Goal: Transaction & Acquisition: Purchase product/service

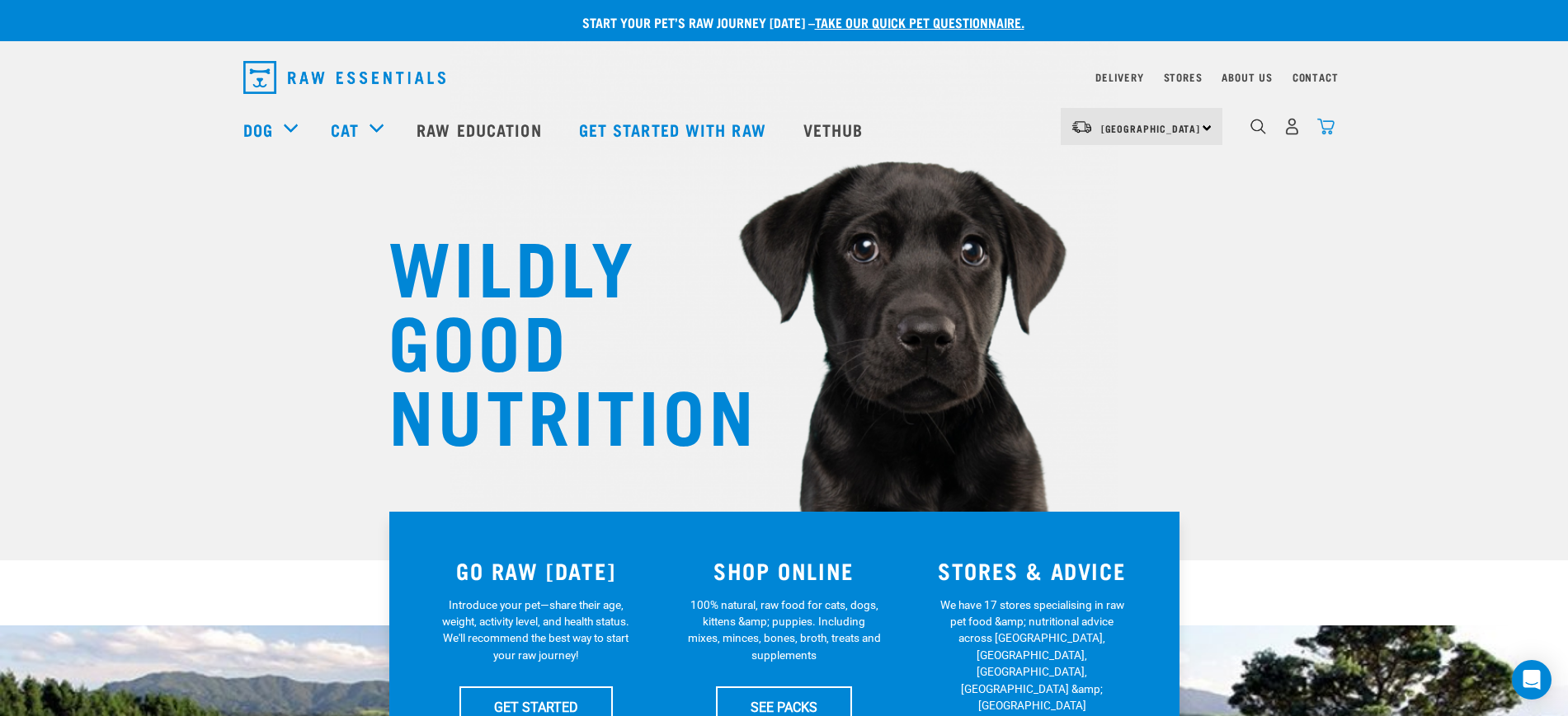
click at [1333, 130] on img "dropdown navigation" at bounding box center [1326, 126] width 17 height 17
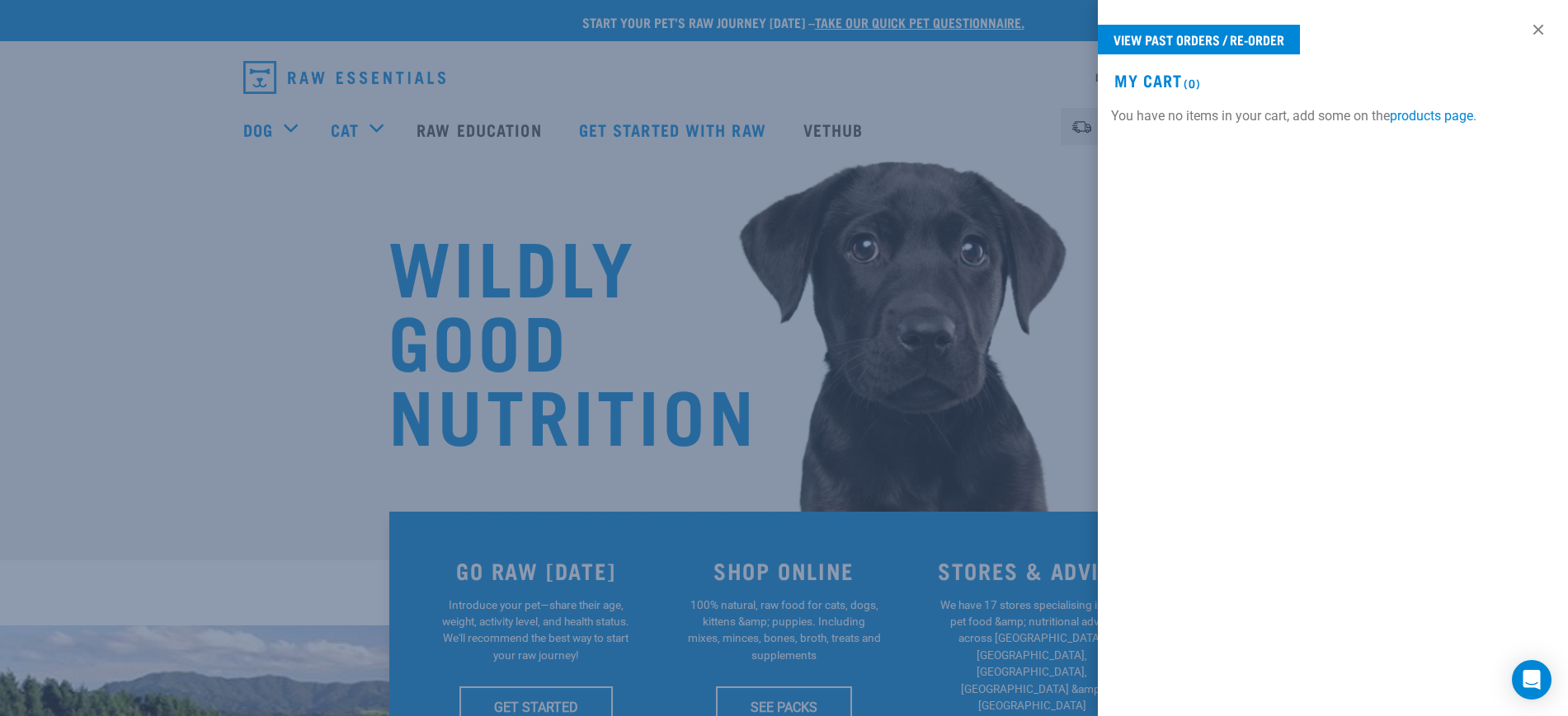
click at [994, 153] on div at bounding box center [784, 358] width 1568 height 716
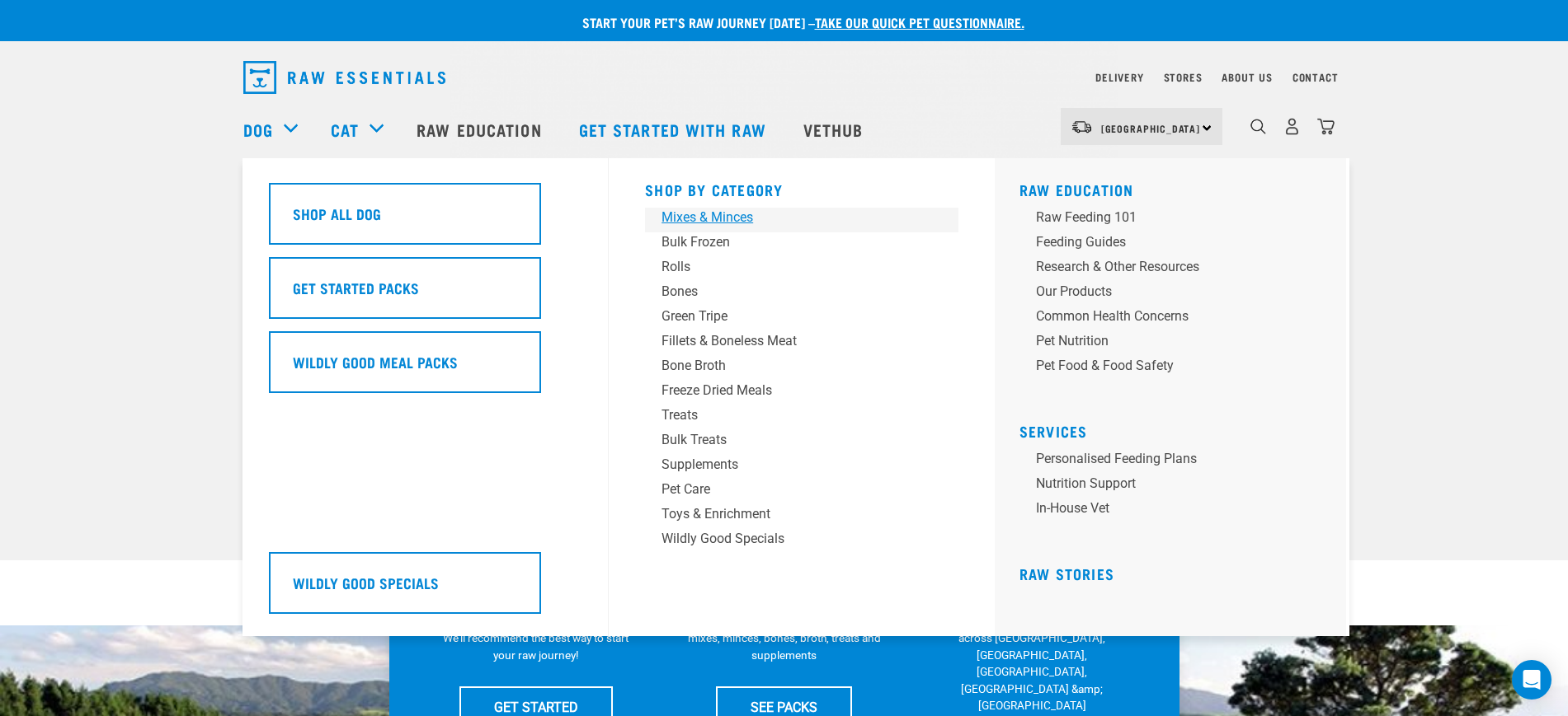
click at [708, 220] on div "Mixes & Minces" at bounding box center [790, 217] width 257 height 20
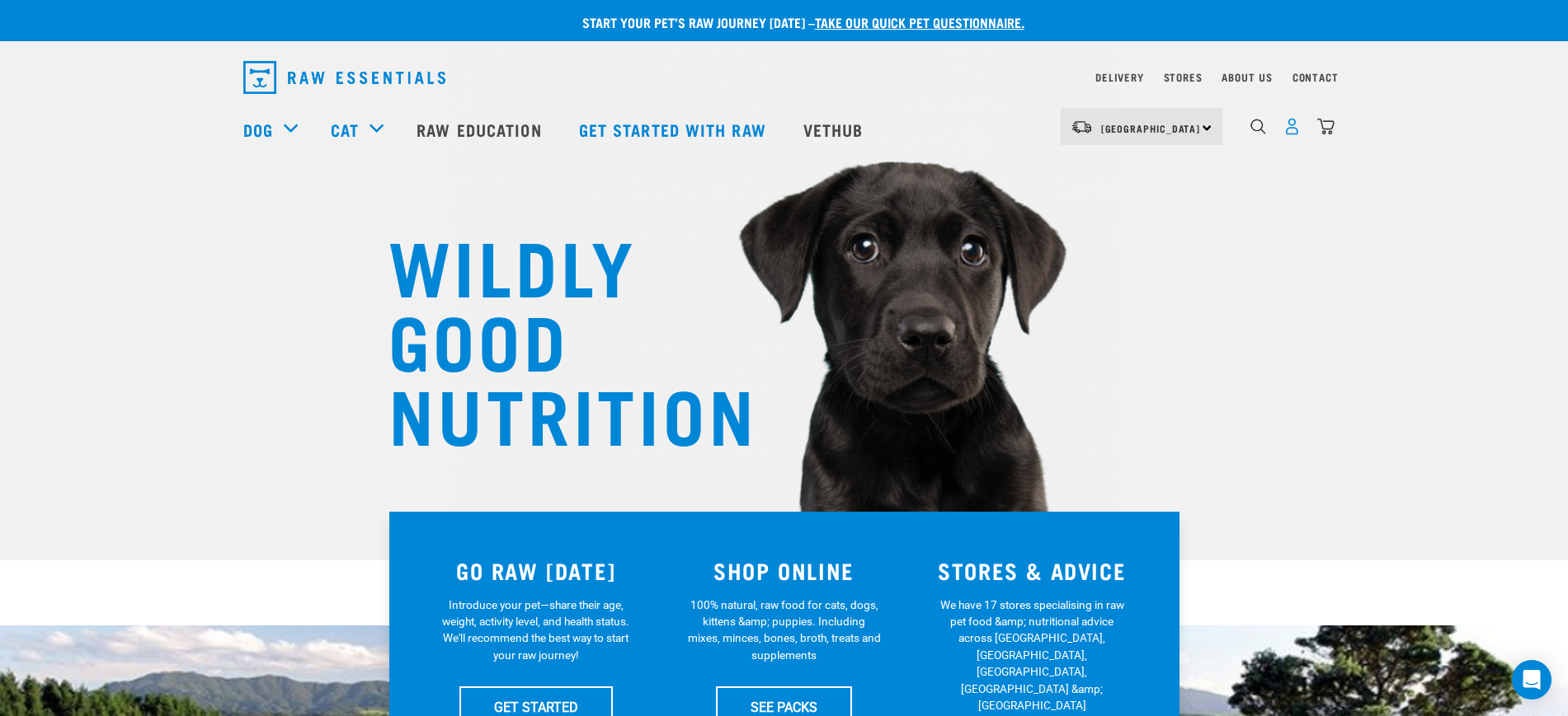
click at [1288, 135] on img "dropdown navigation" at bounding box center [1292, 126] width 17 height 17
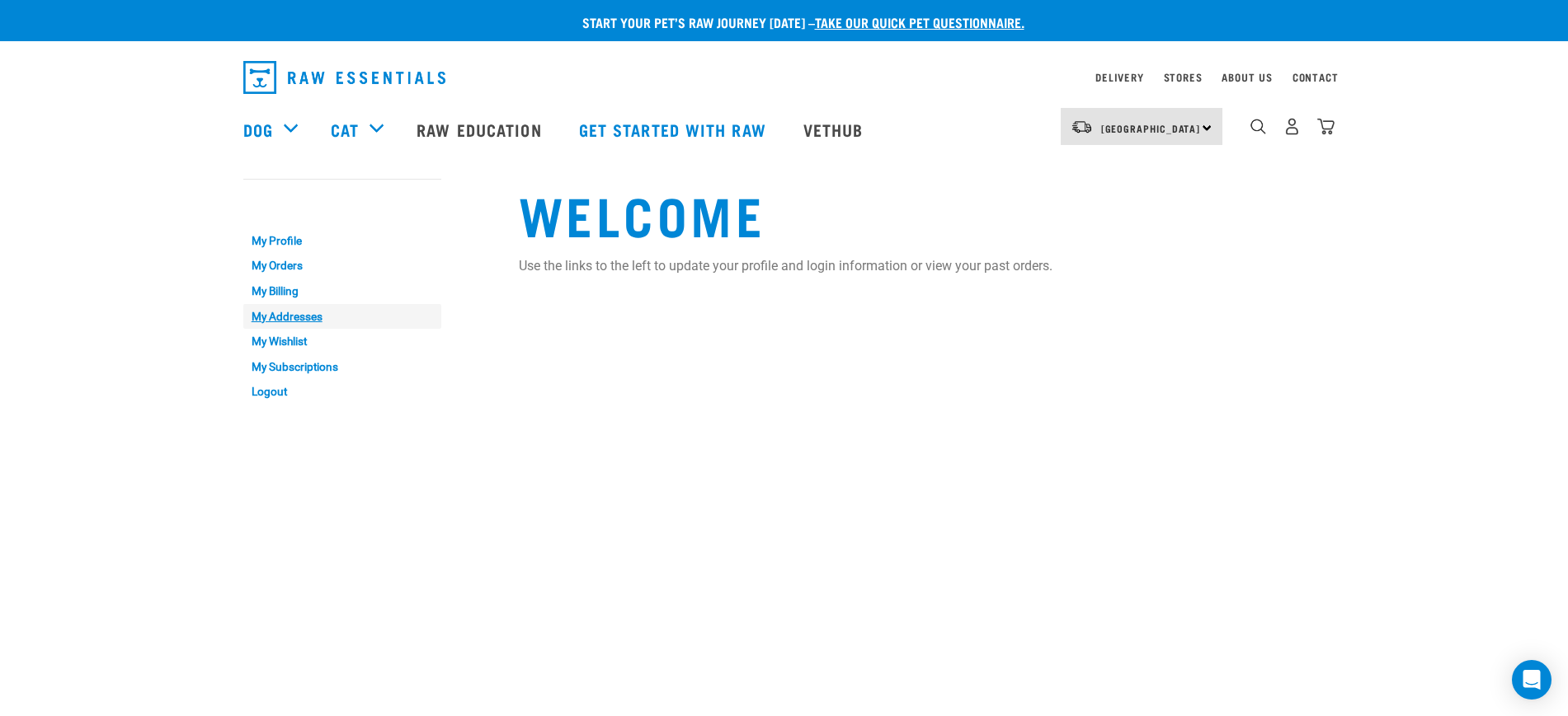
click at [335, 318] on link "My Addresses" at bounding box center [342, 316] width 198 height 25
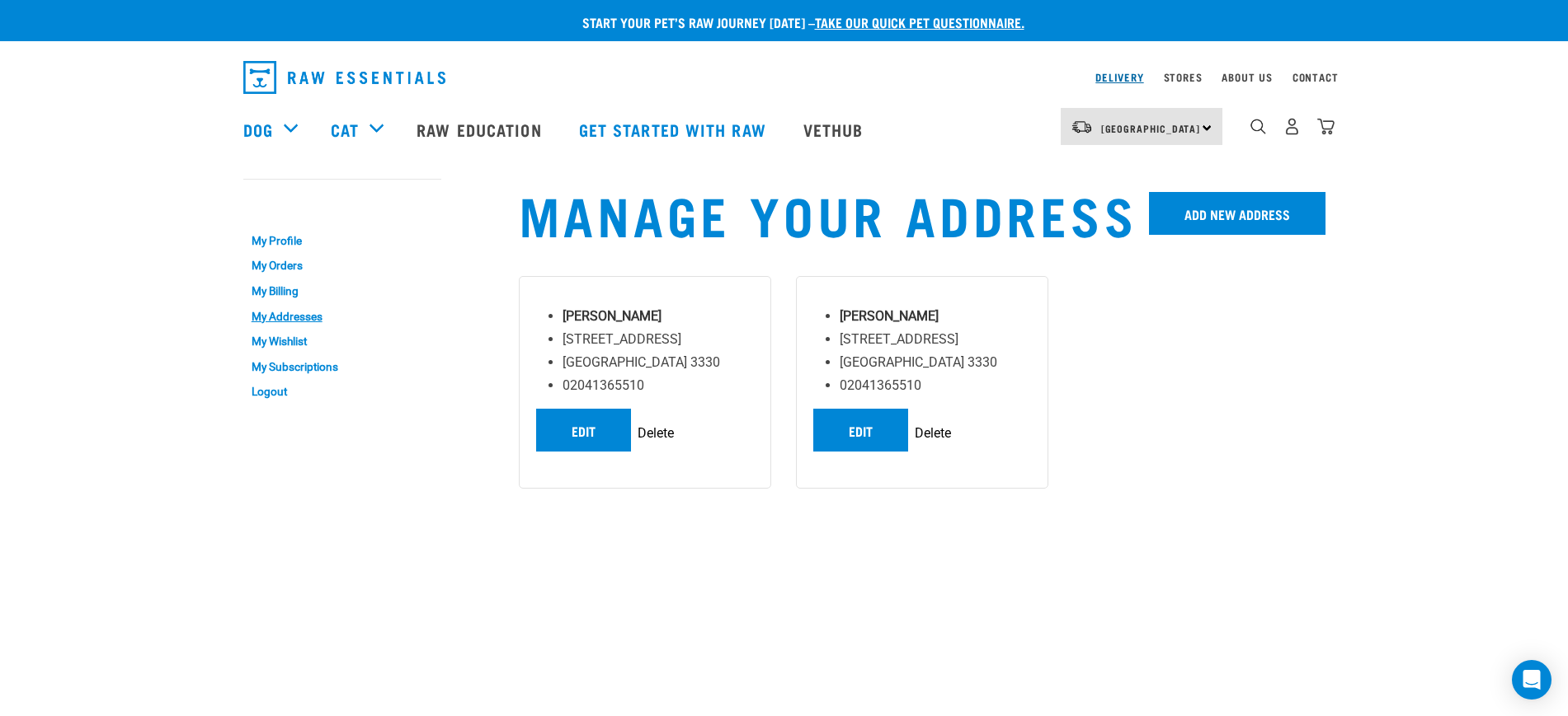
click at [1115, 74] on link "Delivery" at bounding box center [1119, 77] width 48 height 6
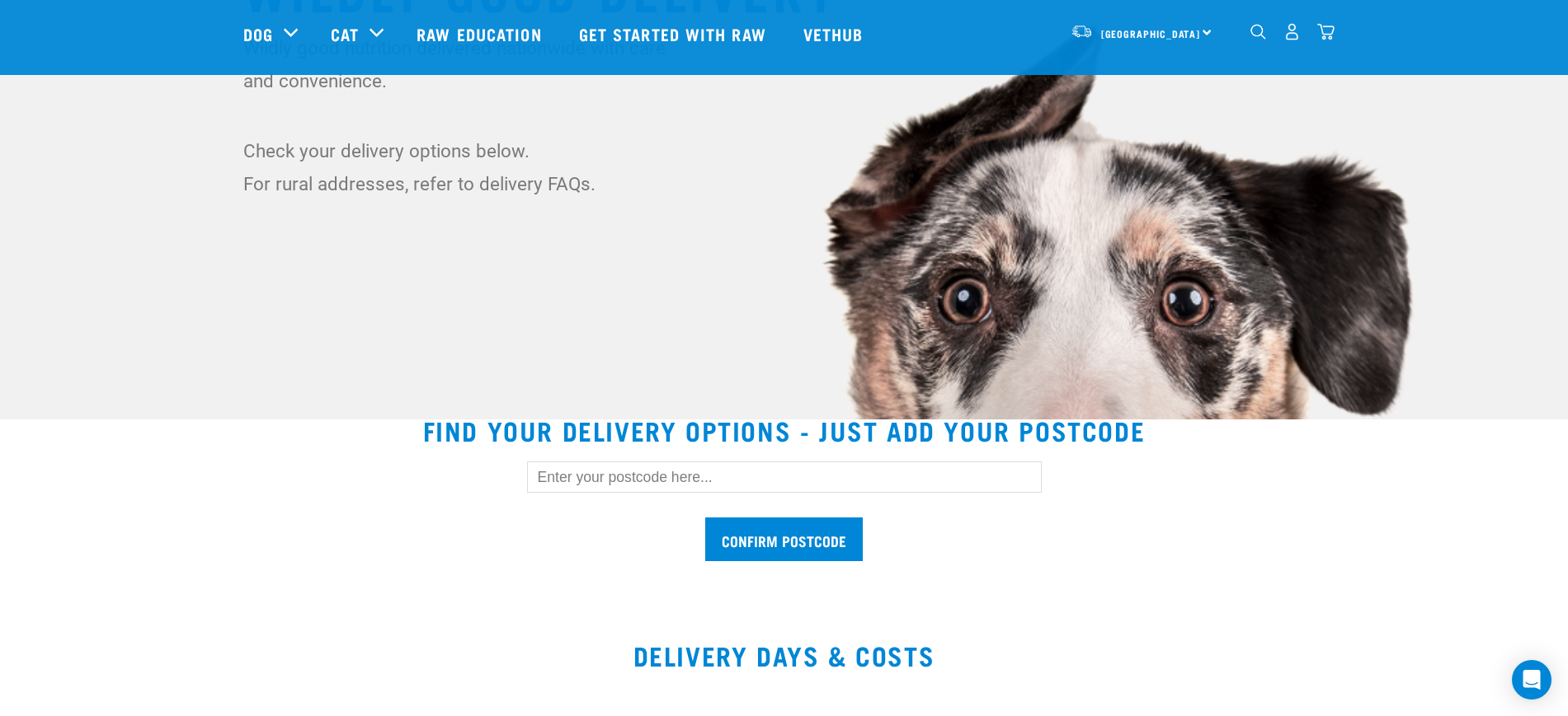
scroll to position [309, 0]
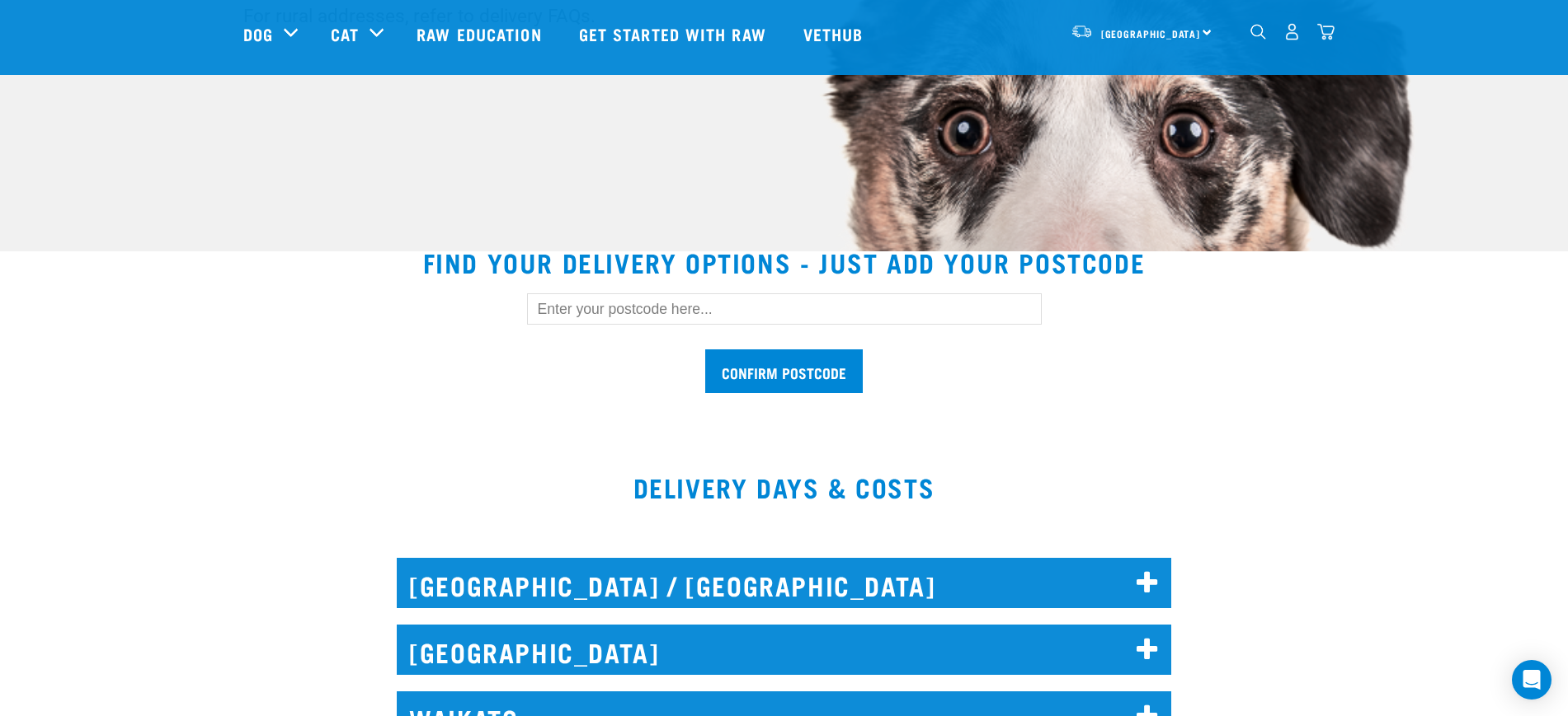
drag, startPoint x: 661, startPoint y: 314, endPoint x: 638, endPoint y: 325, distance: 25.5
click at [661, 314] on input "text" at bounding box center [784, 309] width 514 height 31
type input "3330"
click at [705, 349] on input "Confirm postcode" at bounding box center [784, 371] width 158 height 44
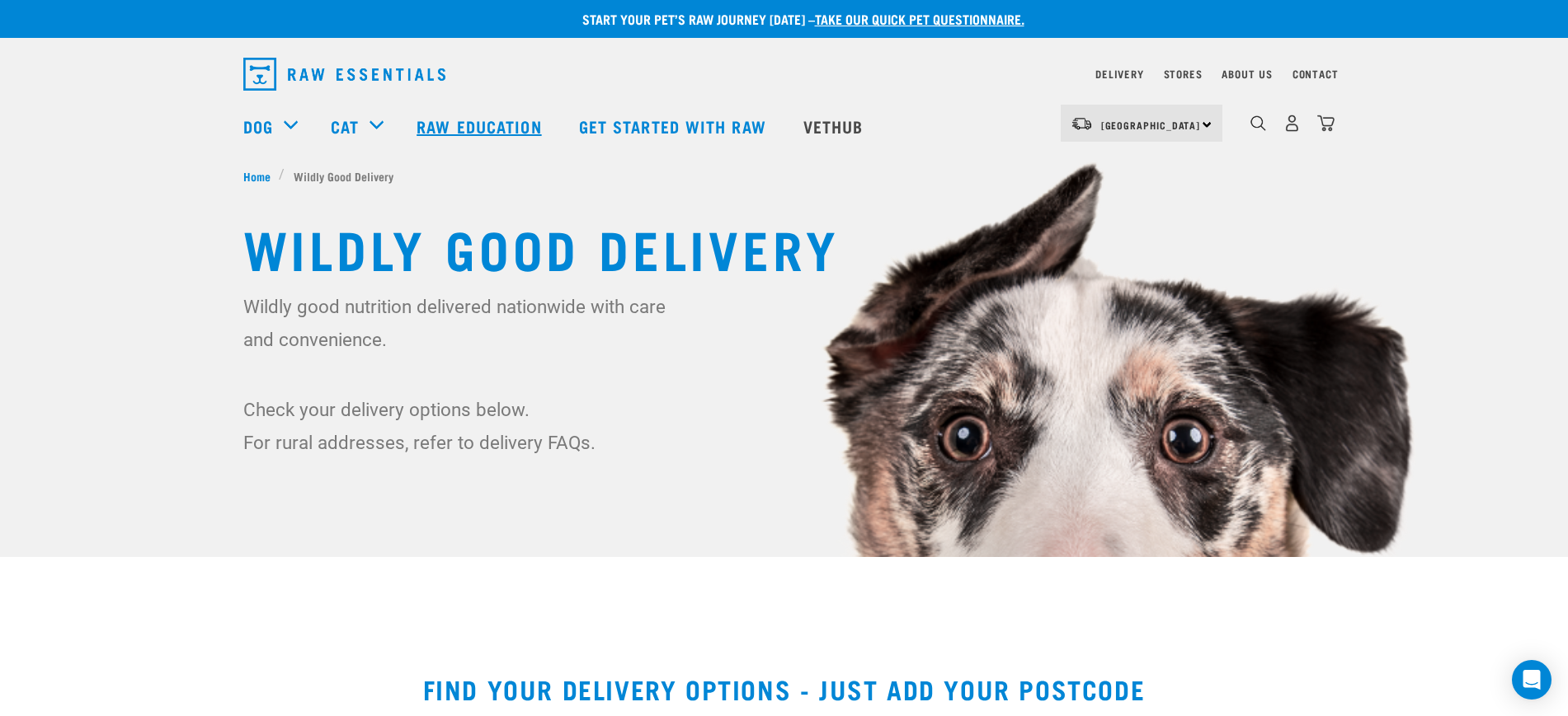
scroll to position [0, 0]
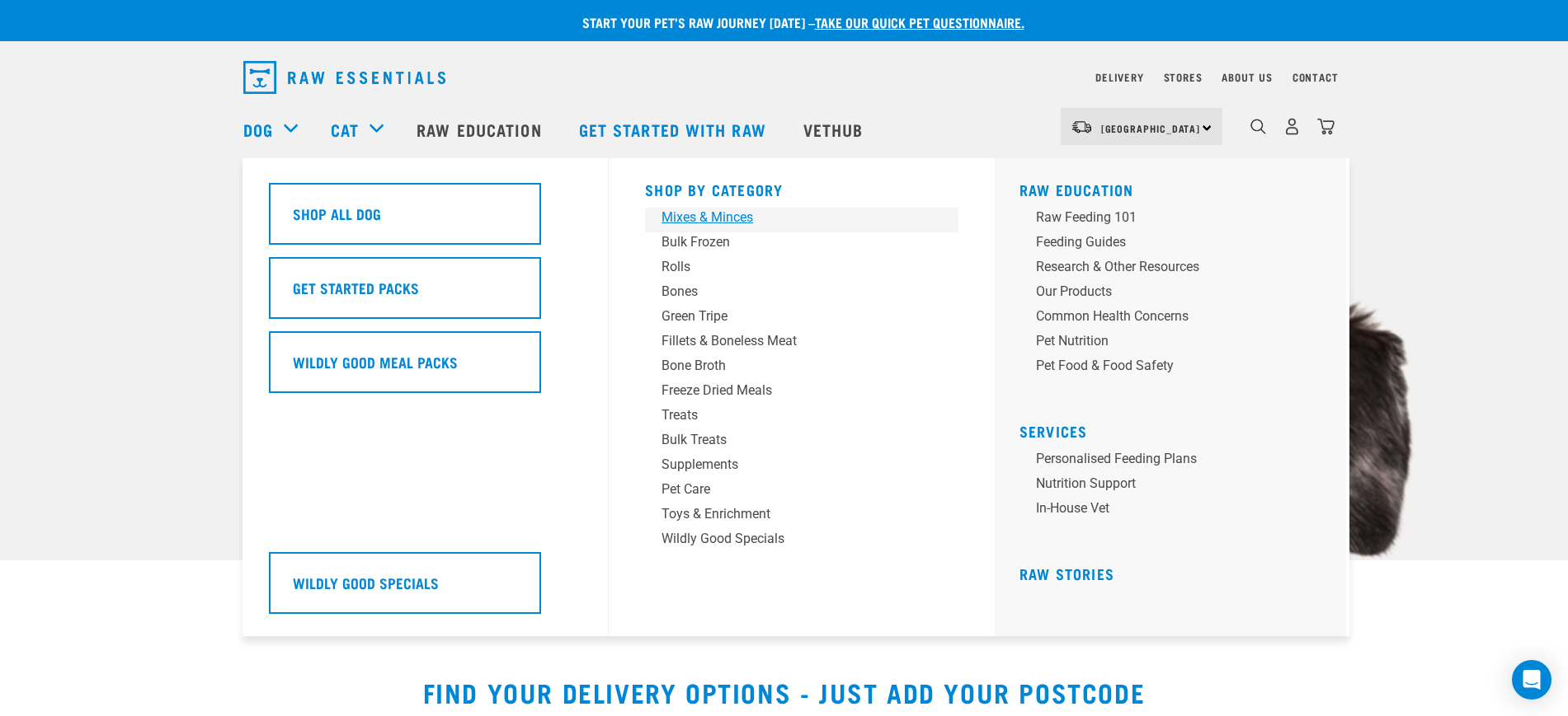
click at [694, 224] on div "Mixes & Minces" at bounding box center [790, 217] width 257 height 20
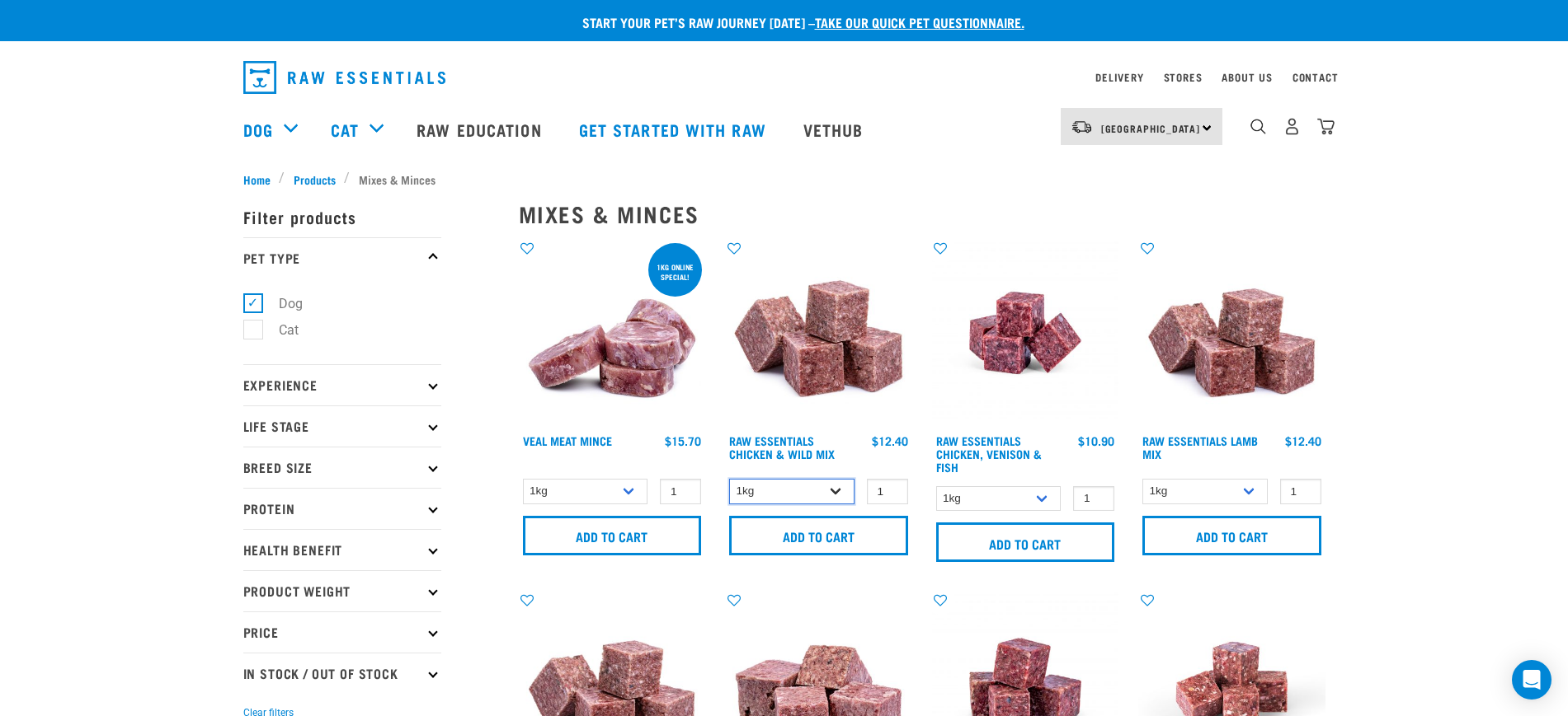
click at [798, 485] on select "1kg 3kg Bulk (10kg)" at bounding box center [792, 491] width 126 height 25
click at [1004, 491] on select "1kg 3kg" at bounding box center [999, 498] width 126 height 25
click at [1175, 483] on select "1kg 3kg Bulk (10kg)" at bounding box center [1205, 491] width 126 height 25
select select "24"
click at [1143, 479] on select "1kg 3kg Bulk (10kg)" at bounding box center [1205, 491] width 126 height 25
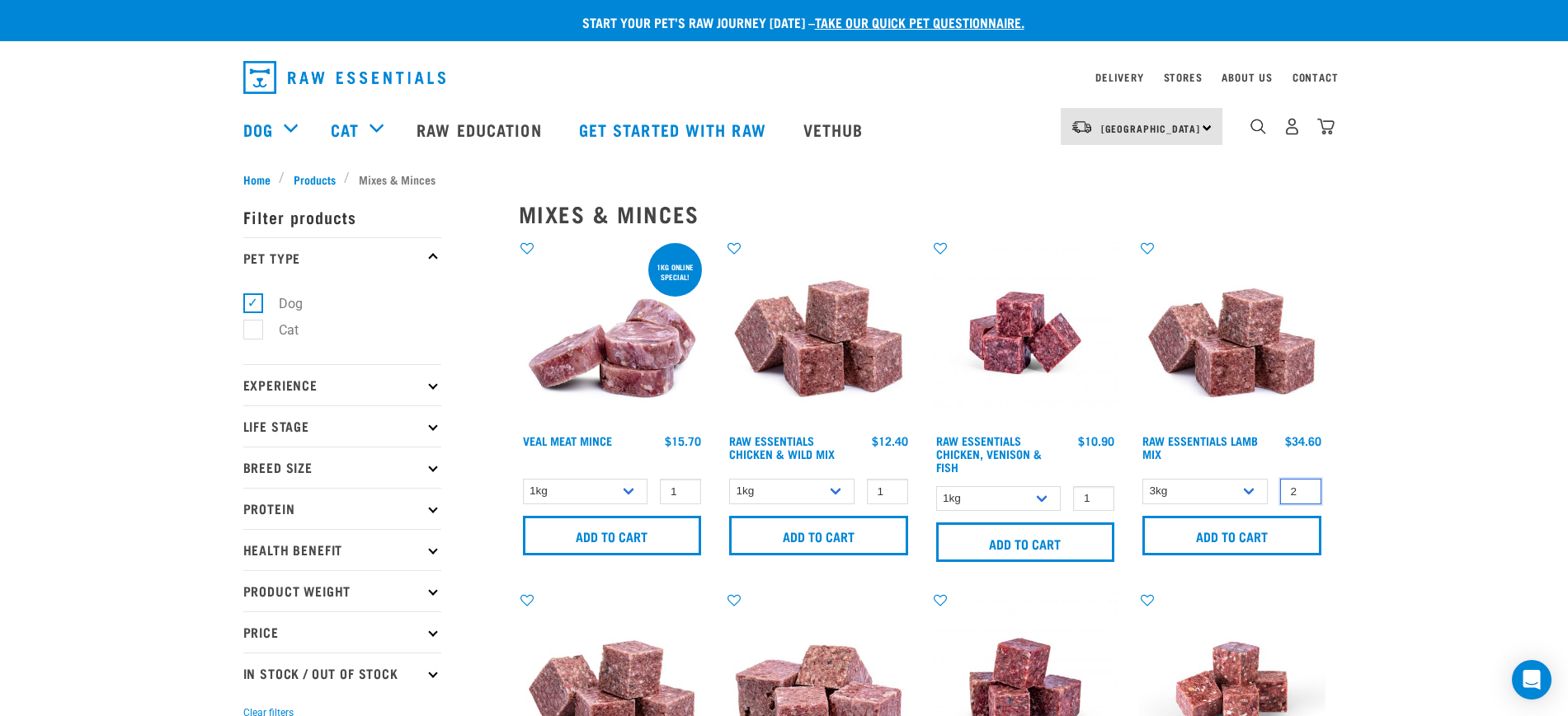
click at [1307, 488] on input "2" at bounding box center [1300, 491] width 41 height 25
click at [1307, 488] on input "3" at bounding box center [1300, 491] width 41 height 25
click at [1309, 483] on input "3" at bounding box center [1300, 491] width 41 height 25
click at [1303, 488] on input "4" at bounding box center [1300, 491] width 41 height 25
type input "3"
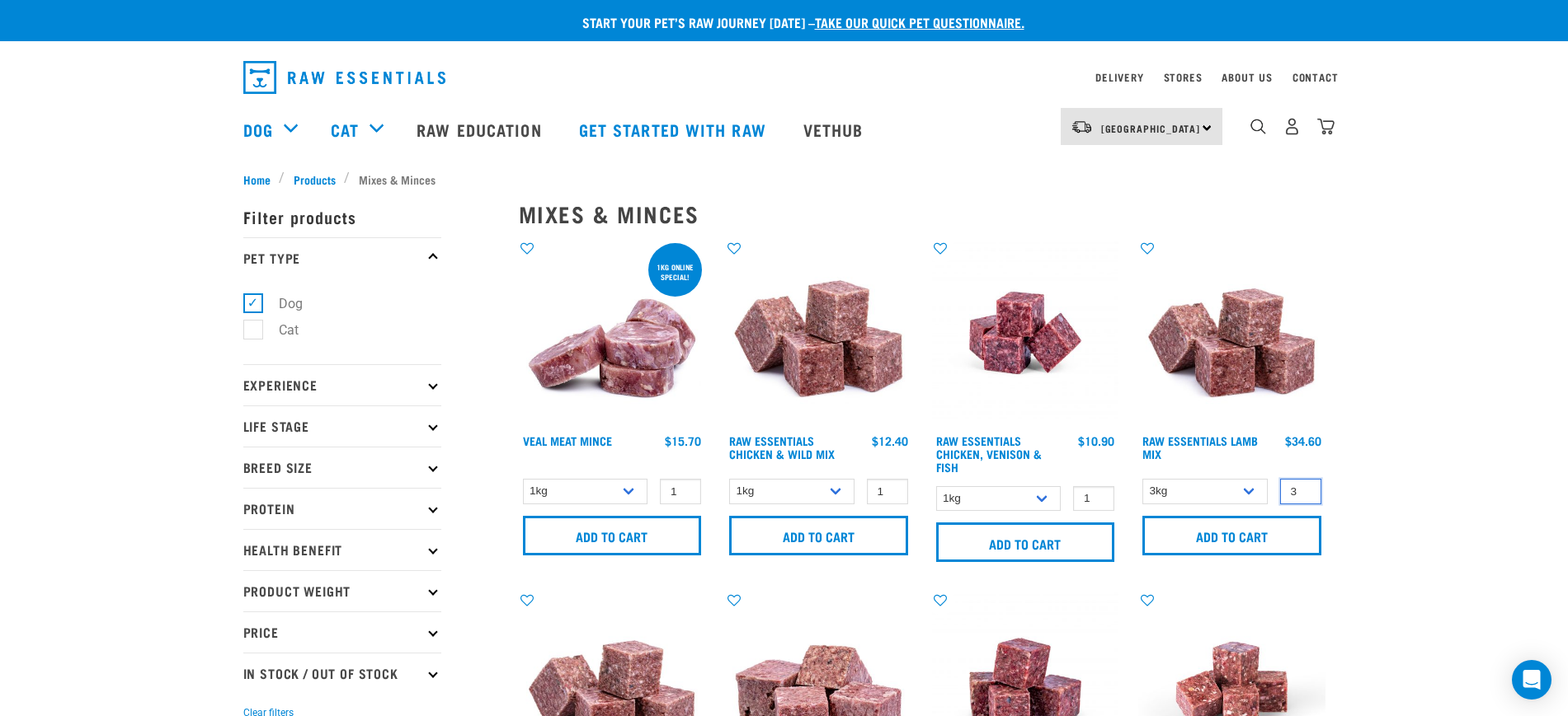
click at [1301, 496] on input "3" at bounding box center [1300, 491] width 41 height 25
click at [1240, 543] on input "Add to cart" at bounding box center [1232, 535] width 179 height 39
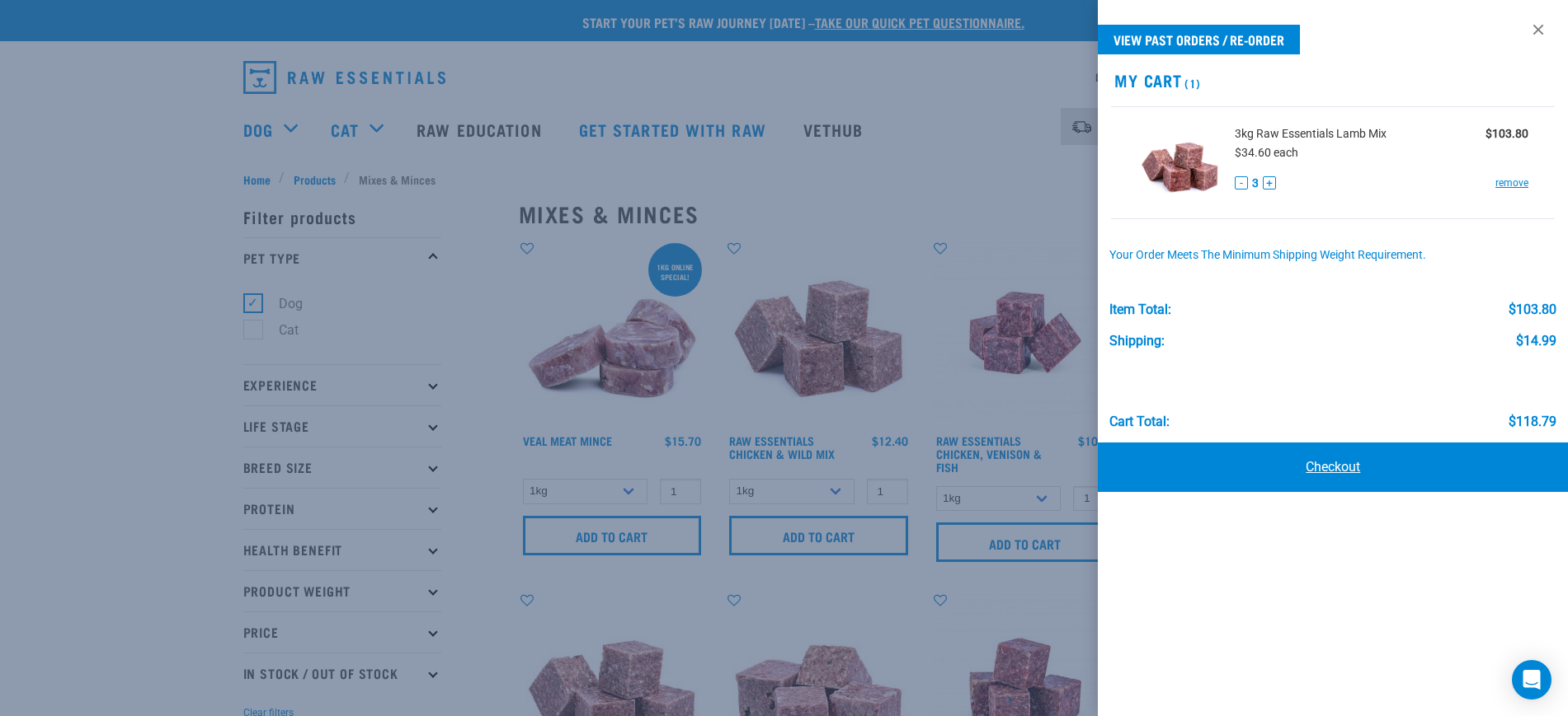
click at [1274, 450] on link "Checkout" at bounding box center [1333, 467] width 470 height 50
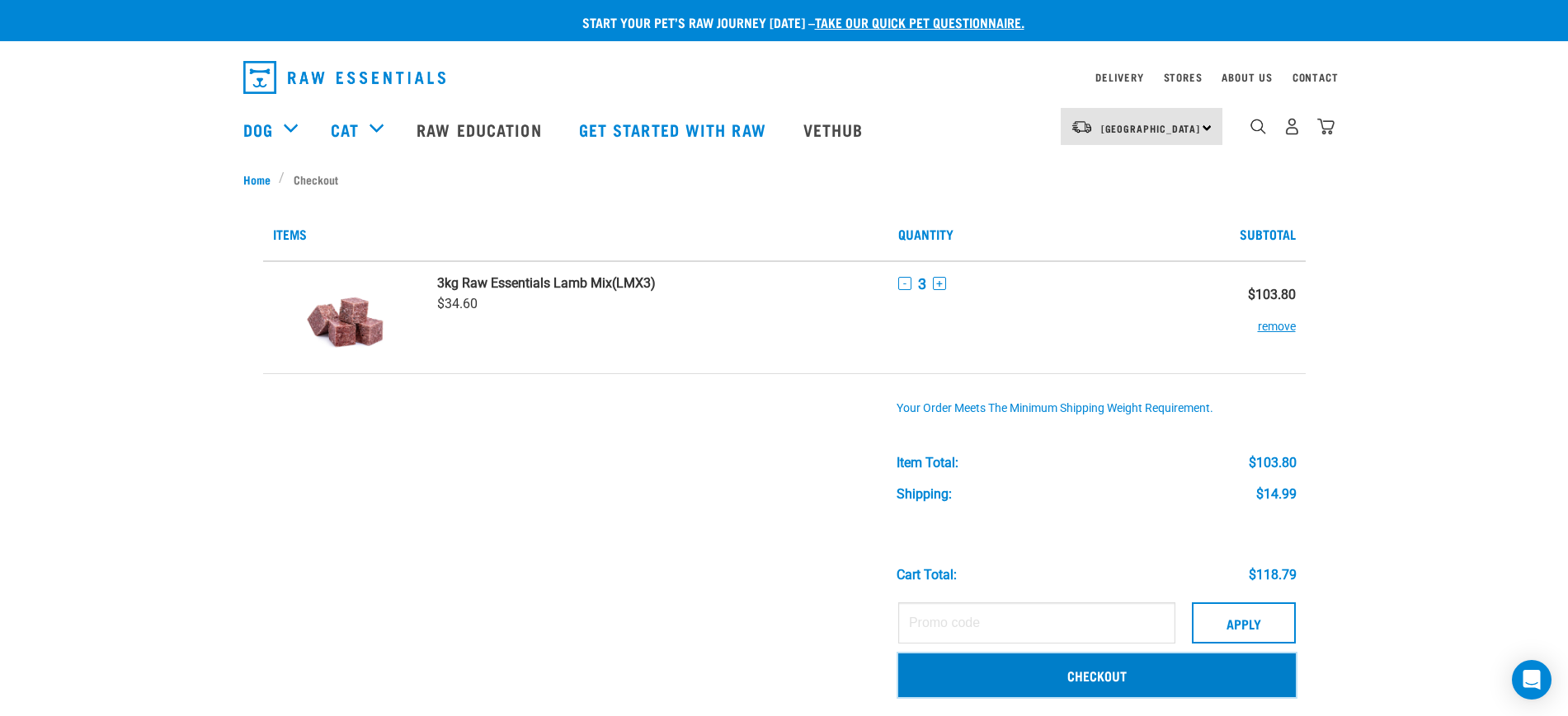
click at [1083, 668] on link "Checkout" at bounding box center [1097, 674] width 397 height 43
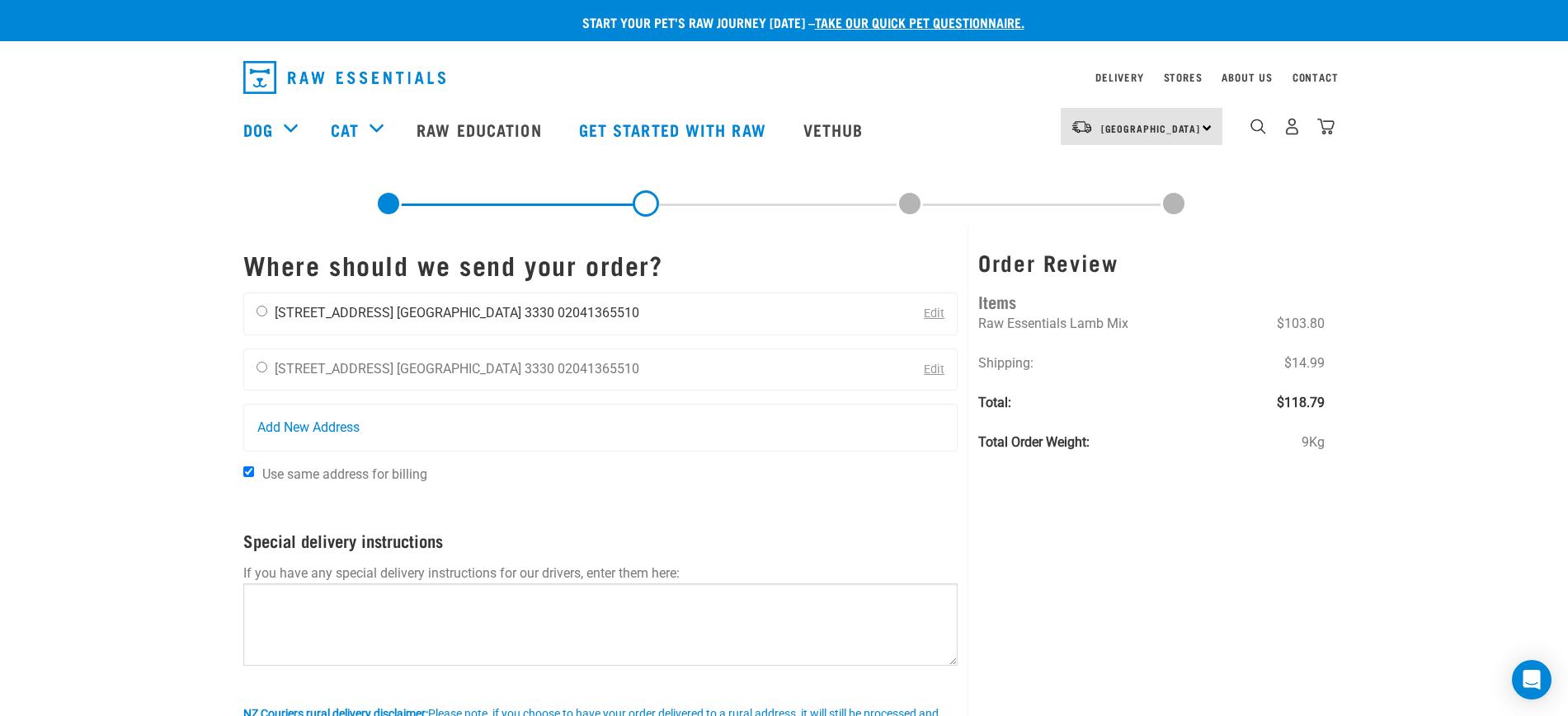
click at [259, 309] on input "radio" at bounding box center [261, 311] width 10 height 10
radio input "true"
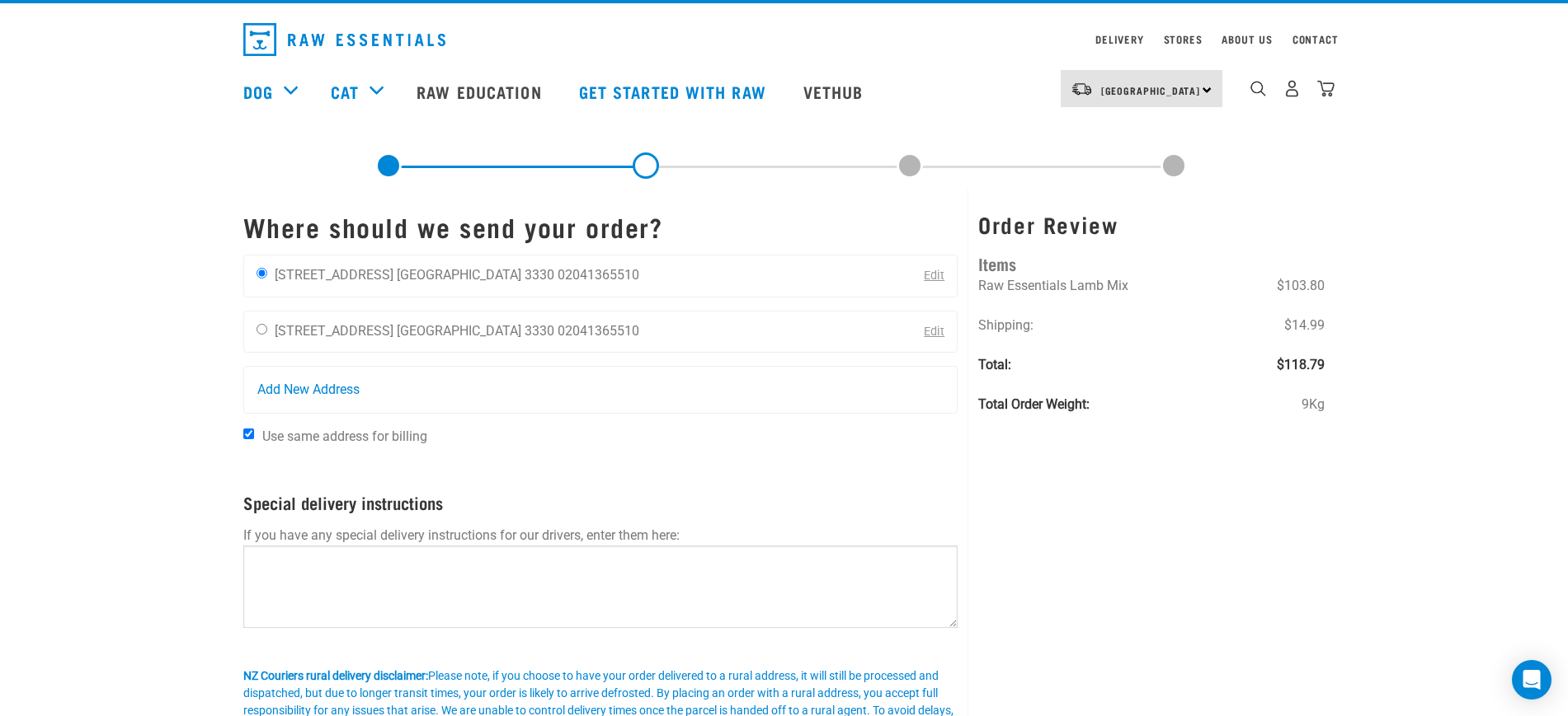
scroll to position [103, 0]
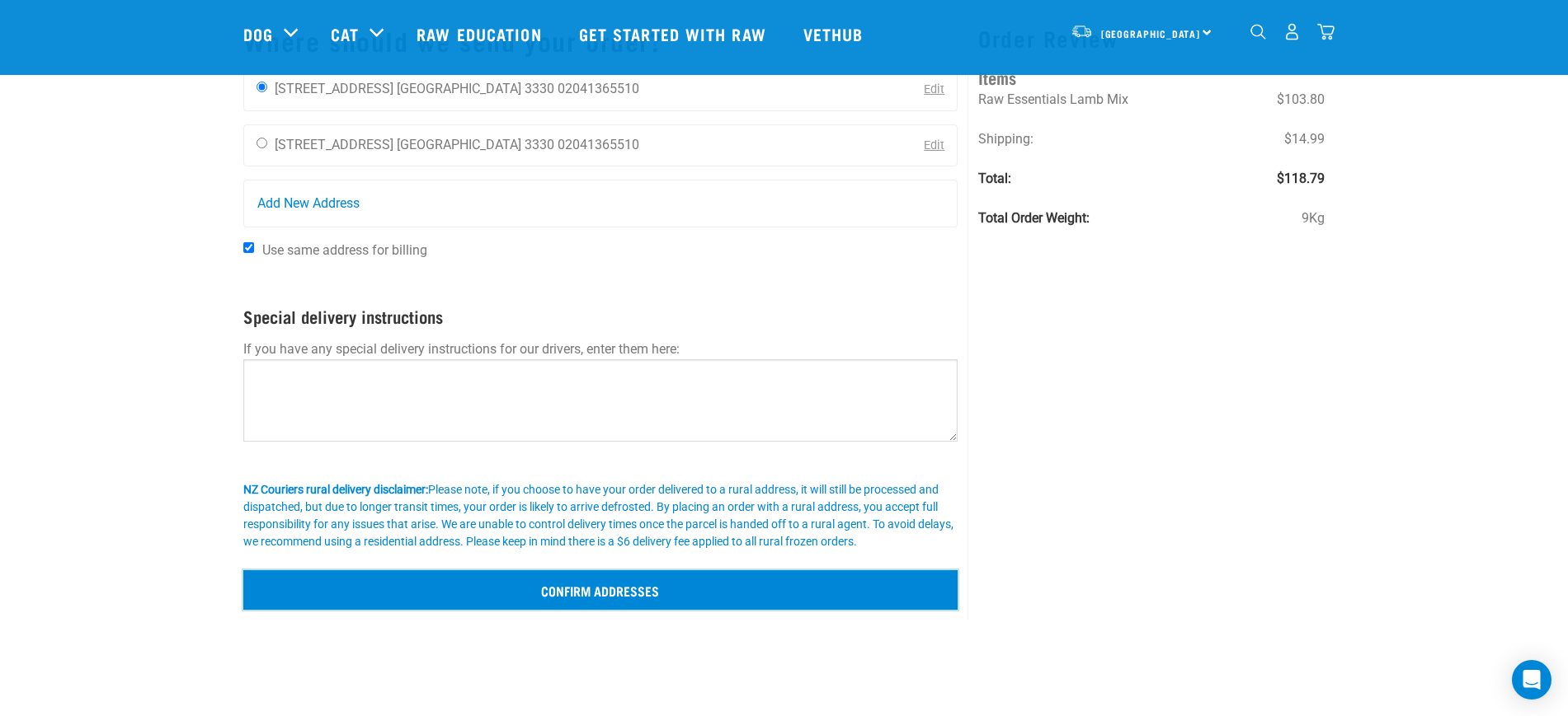
click at [441, 591] on input "Confirm addresses" at bounding box center [601, 590] width 715 height 39
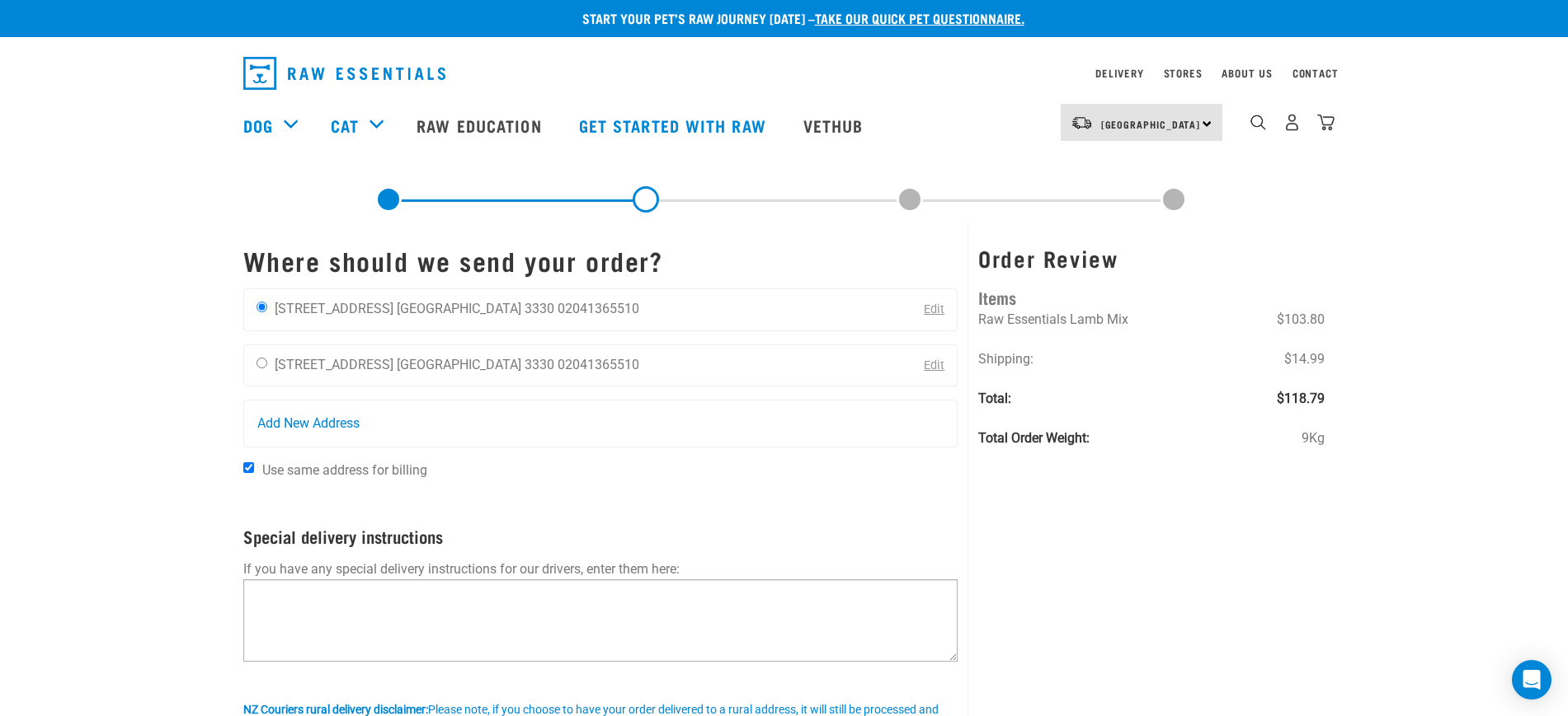
scroll to position [0, 0]
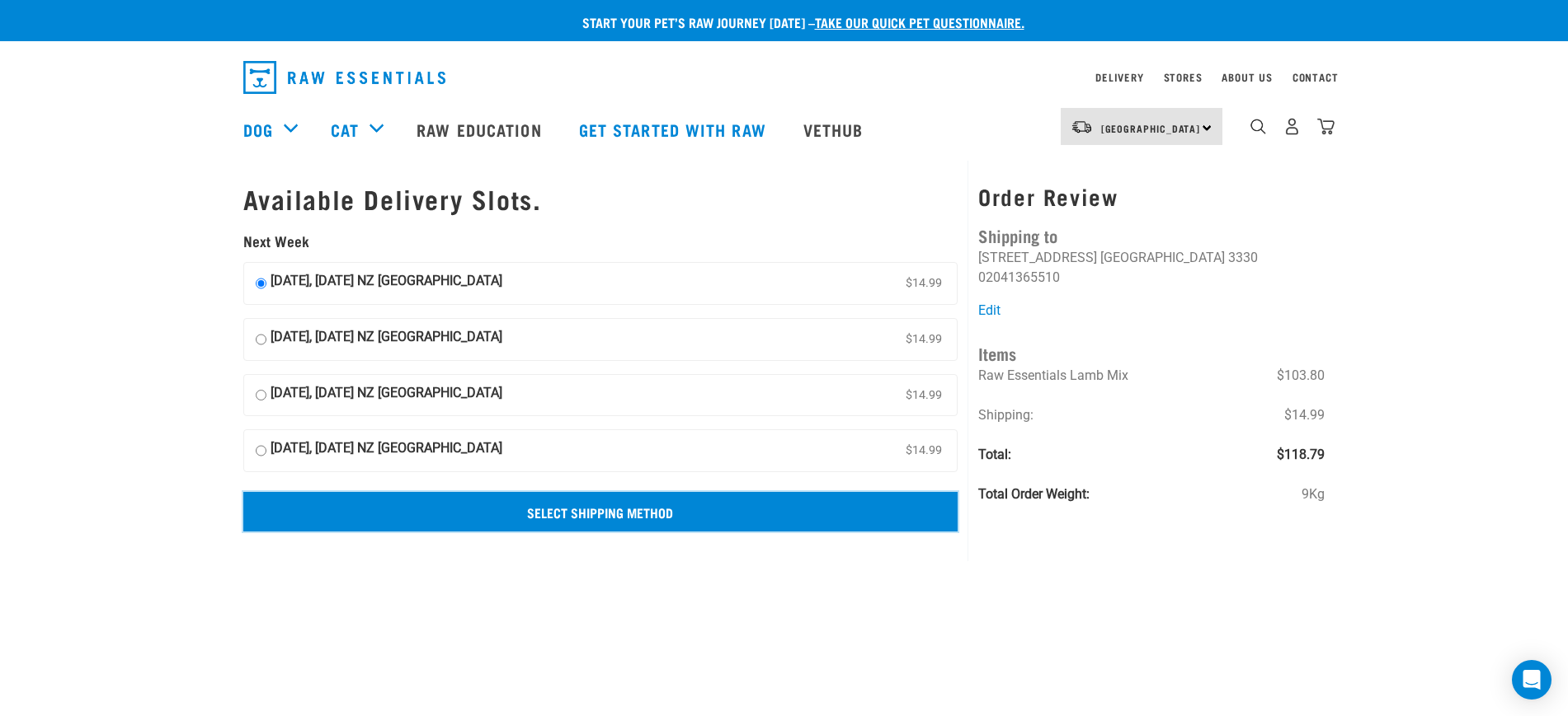
click at [633, 503] on input "Select Shipping Method" at bounding box center [601, 511] width 715 height 39
